Goal: Task Accomplishment & Management: Use online tool/utility

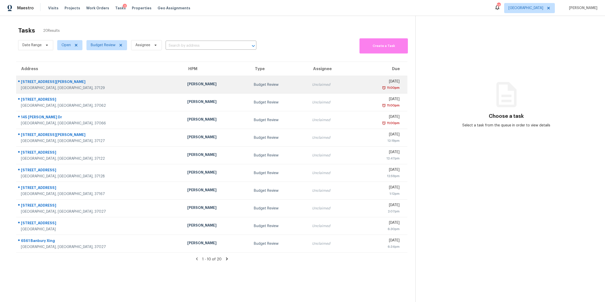
click at [34, 84] on div "3617 Anthony Ave" at bounding box center [100, 82] width 158 height 6
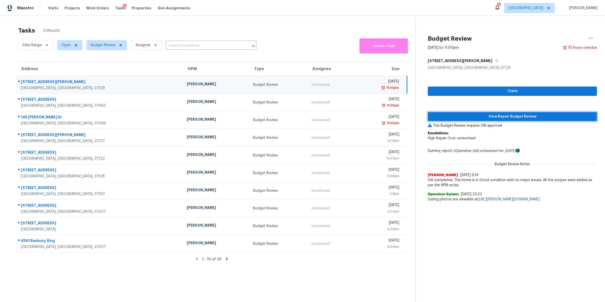
click at [515, 116] on span "View Repair Budget Review" at bounding box center [512, 116] width 161 height 6
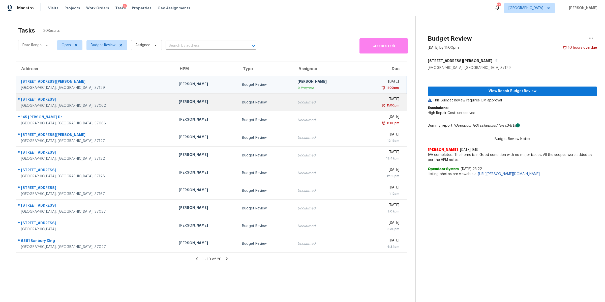
click at [35, 103] on div "Fairview, TN, 37062" at bounding box center [96, 105] width 150 height 5
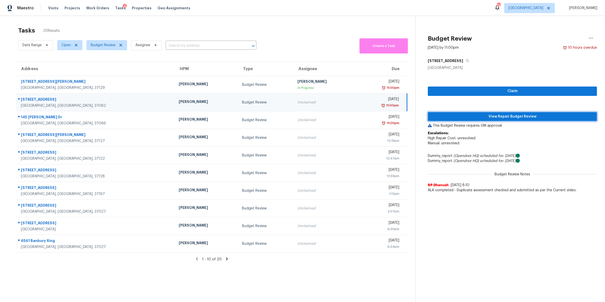
click at [502, 114] on span "View Repair Budget Review" at bounding box center [512, 116] width 161 height 6
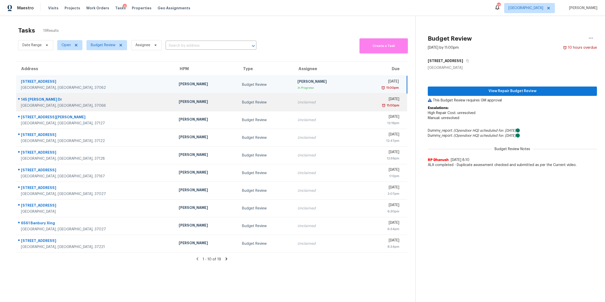
click at [38, 100] on div "145 Summerlin Dr" at bounding box center [96, 100] width 150 height 6
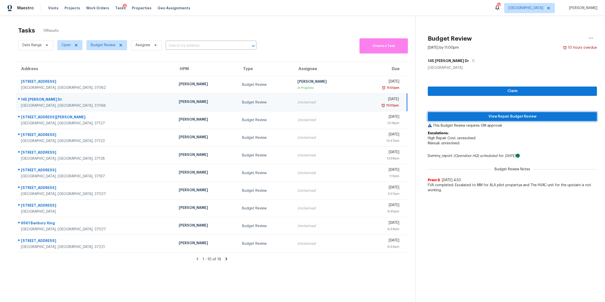
click at [494, 116] on span "View Repair Budget Review" at bounding box center [512, 116] width 161 height 6
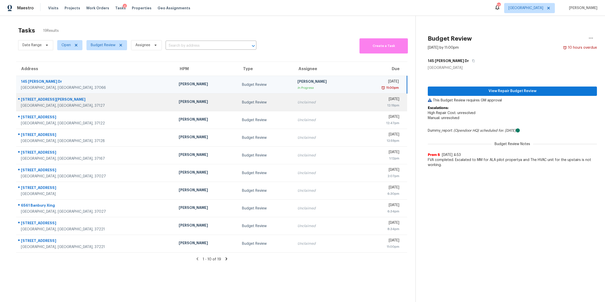
click at [32, 99] on div "576 Laurel Ln" at bounding box center [96, 100] width 150 height 6
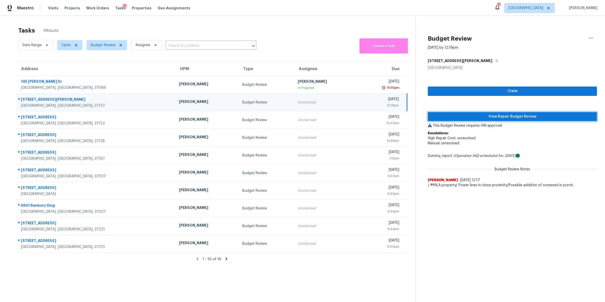
drag, startPoint x: 560, startPoint y: 117, endPoint x: 558, endPoint y: 120, distance: 3.1
click at [560, 117] on span "View Repair Budget Review" at bounding box center [512, 116] width 161 height 6
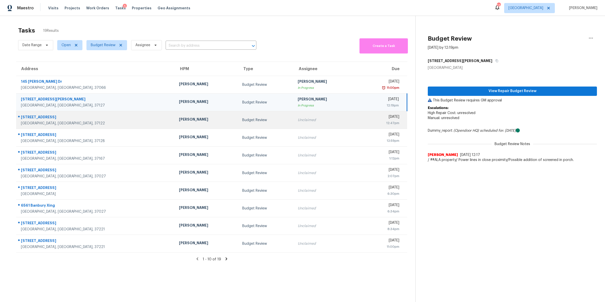
click at [34, 121] on div "Mount Juliet, TN, 37122" at bounding box center [96, 123] width 150 height 5
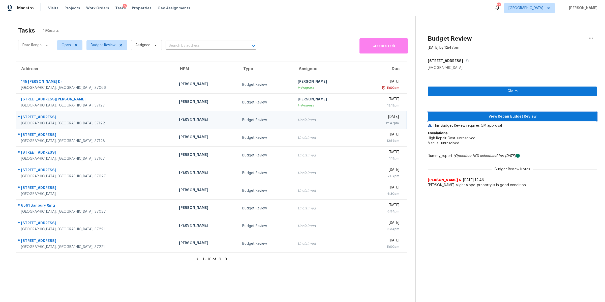
click at [496, 115] on span "View Repair Budget Review" at bounding box center [512, 116] width 161 height 6
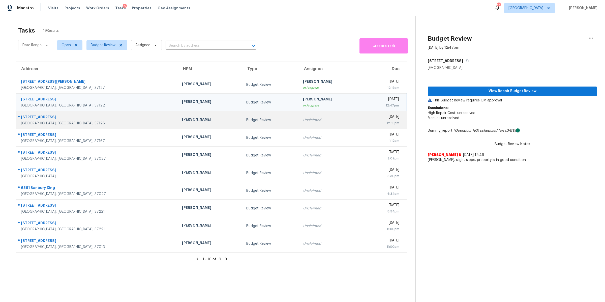
click at [36, 120] on div "3605 Shady Forest Dr" at bounding box center [97, 117] width 153 height 6
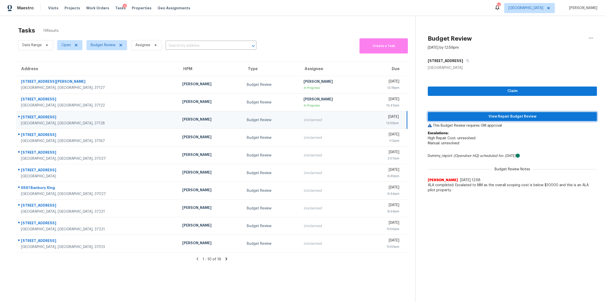
click at [500, 115] on span "View Repair Budget Review" at bounding box center [512, 116] width 161 height 6
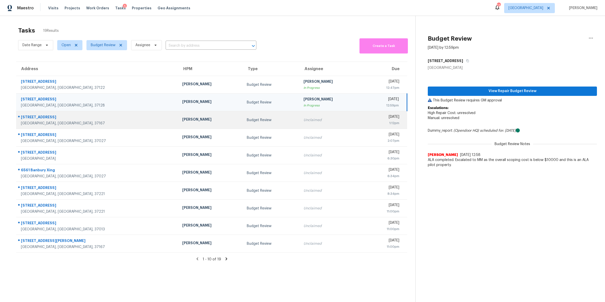
click at [40, 121] on div "Smyrna, TN, 37167" at bounding box center [97, 123] width 153 height 5
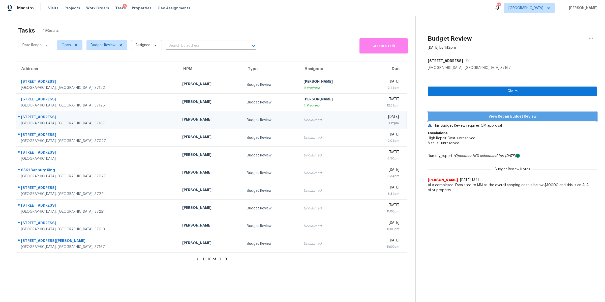
click at [552, 119] on span "View Repair Budget Review" at bounding box center [512, 116] width 161 height 6
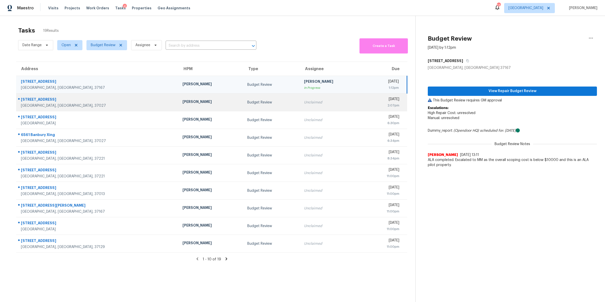
click at [49, 98] on div "5428 Stone Box Ln" at bounding box center [97, 100] width 153 height 6
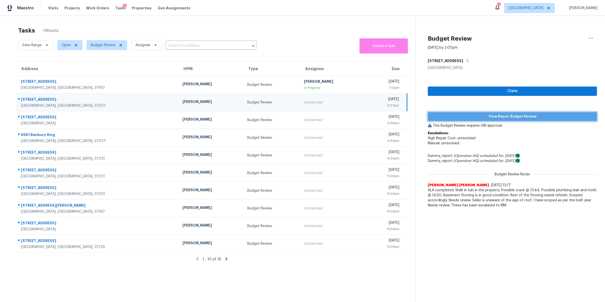
click at [521, 117] on span "View Repair Budget Review" at bounding box center [512, 116] width 161 height 6
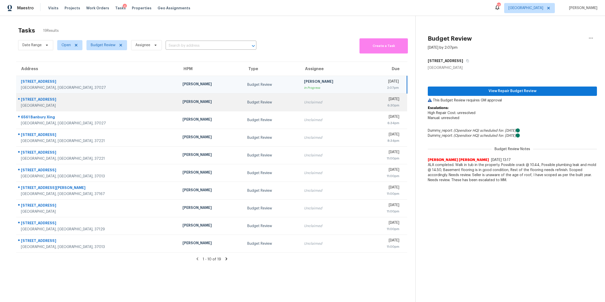
click at [28, 106] on div "Columbia, TN, 38401" at bounding box center [97, 105] width 153 height 5
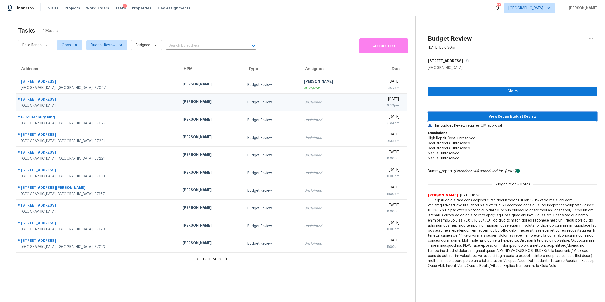
click at [519, 117] on span "View Repair Budget Review" at bounding box center [512, 116] width 161 height 6
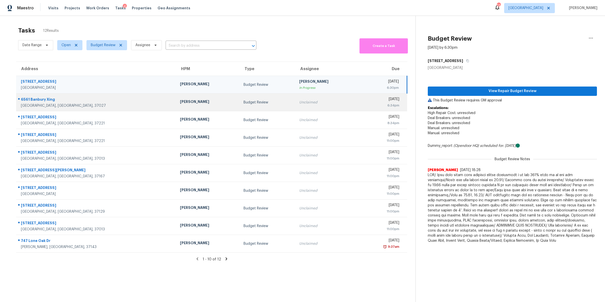
click at [37, 102] on div "6561 Banbury Xing" at bounding box center [96, 100] width 151 height 6
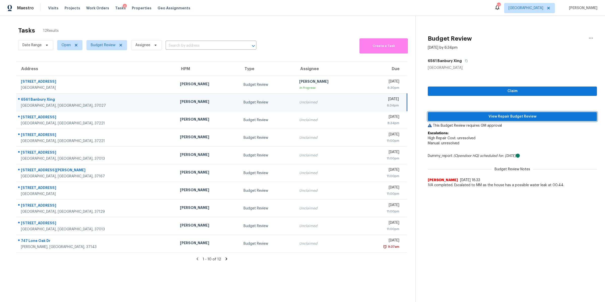
click at [485, 112] on button "View Repair Budget Review" at bounding box center [512, 116] width 169 height 9
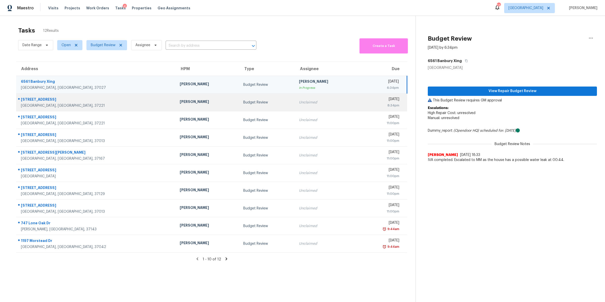
click at [26, 102] on div "727 Harpeth Pkwy W" at bounding box center [96, 100] width 151 height 6
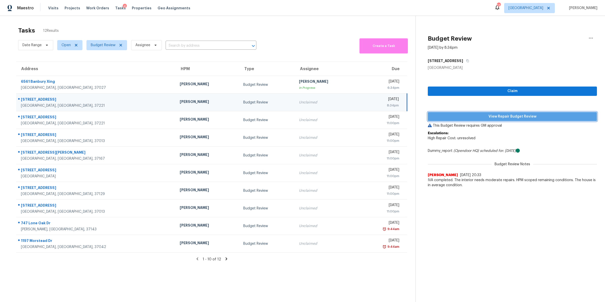
click at [562, 116] on span "View Repair Budget Review" at bounding box center [512, 116] width 161 height 6
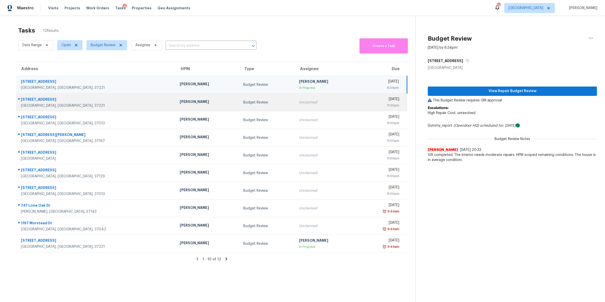
click at [43, 103] on div "[GEOGRAPHIC_DATA], [GEOGRAPHIC_DATA], 37221" at bounding box center [96, 105] width 151 height 5
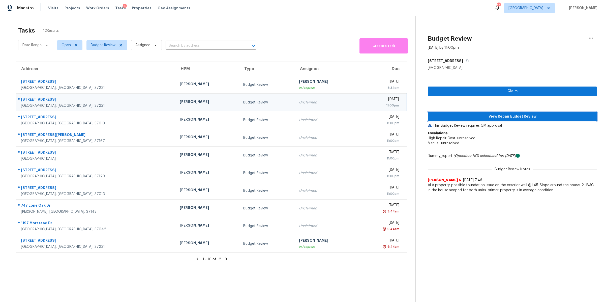
click at [512, 115] on span "View Repair Budget Review" at bounding box center [512, 116] width 161 height 6
